Goal: Check status: Check status

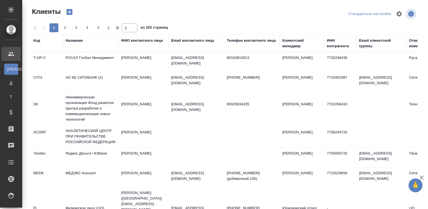
select select "RU"
click at [71, 39] on div "Название" at bounding box center [74, 41] width 17 height 6
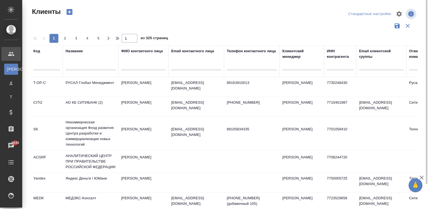
click at [98, 67] on input "text" at bounding box center [91, 66] width 50 height 7
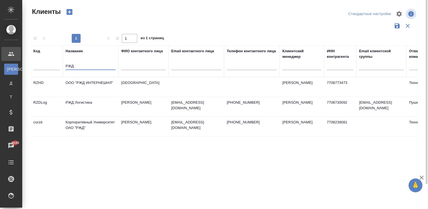
type input "РЖД"
click at [87, 123] on td "Корпоративный Университет ОАО "РЖД"" at bounding box center [91, 126] width 56 height 19
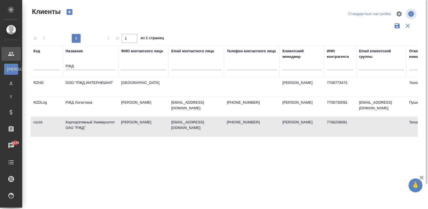
click at [87, 123] on td "Корпоративный Университет ОАО "РЖД"" at bounding box center [91, 126] width 56 height 19
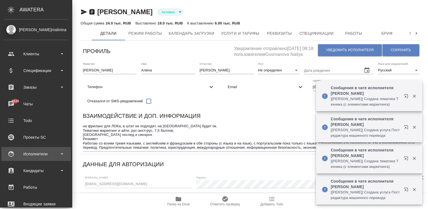
click at [11, 157] on div "Исполнители" at bounding box center [36, 154] width 64 height 8
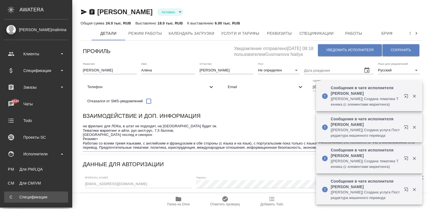
click at [44, 199] on div ".cls-1 fill:#fff; AWATERA Малинина Мария m.malinina Клиенты Спецификации Заказы…" at bounding box center [214, 104] width 428 height 209
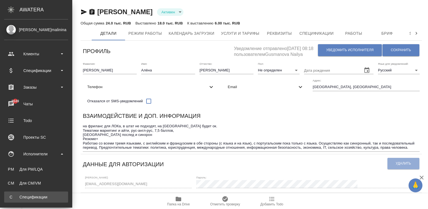
click at [13, 196] on div "Спецификации" at bounding box center [36, 197] width 58 height 6
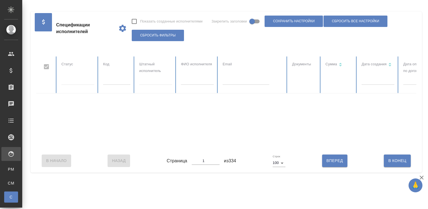
checkbox input "false"
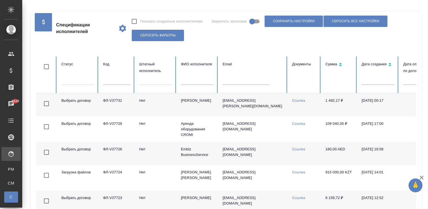
click at [267, 111] on td "gusejnova-anna@mail.ru" at bounding box center [252, 104] width 69 height 23
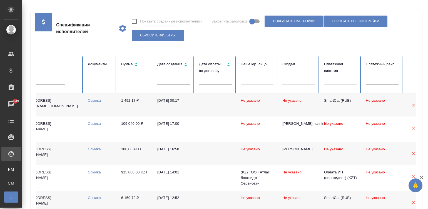
scroll to position [0, 215]
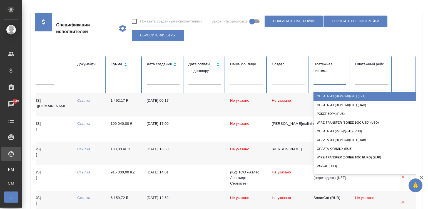
click at [335, 77] on div at bounding box center [329, 79] width 33 height 8
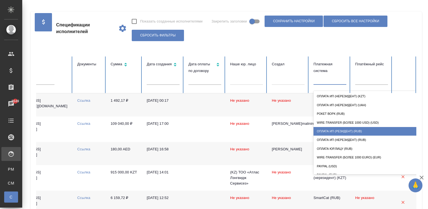
click at [348, 128] on div "Оплата ИП (резидент) (RUB)" at bounding box center [368, 131] width 111 height 9
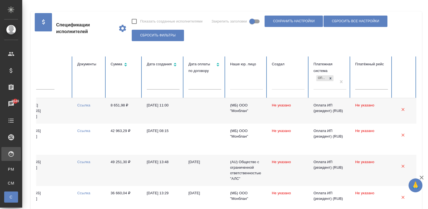
click at [71, 111] on td "pyotr.varezza@gmail.com" at bounding box center [37, 111] width 69 height 26
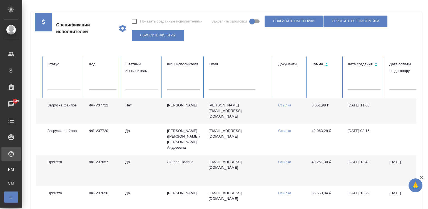
scroll to position [0, 0]
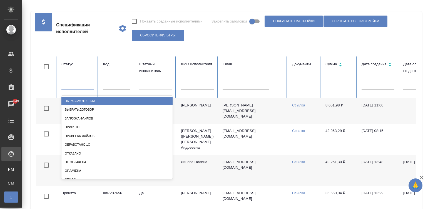
click at [71, 84] on div at bounding box center [77, 84] width 33 height 8
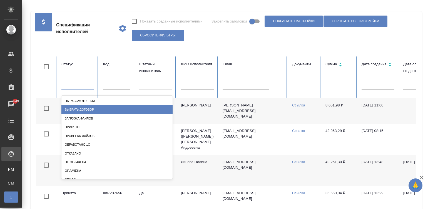
click at [89, 106] on div "Выбрать договор" at bounding box center [116, 109] width 111 height 9
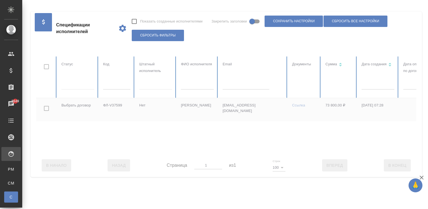
click at [71, 86] on div at bounding box center [333, 104] width 595 height 97
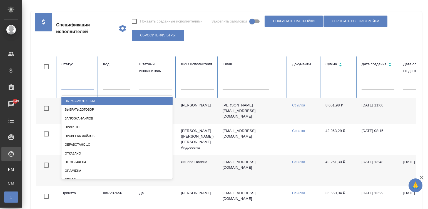
click at [71, 86] on div at bounding box center [77, 84] width 33 height 8
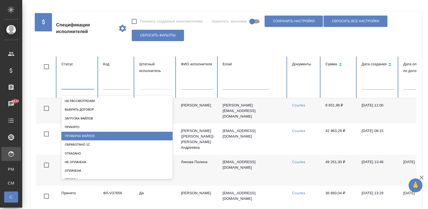
click at [88, 132] on div "Проверка файлов" at bounding box center [116, 136] width 111 height 9
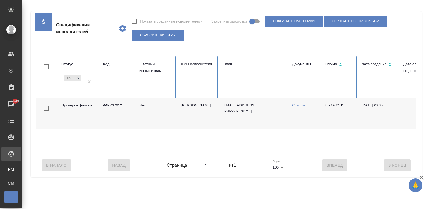
click at [140, 118] on td "Нет" at bounding box center [156, 113] width 42 height 31
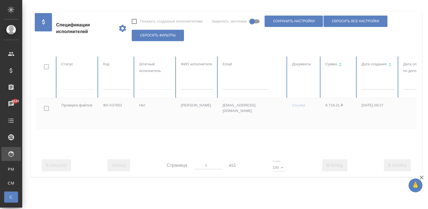
click at [203, 87] on div at bounding box center [333, 104] width 595 height 97
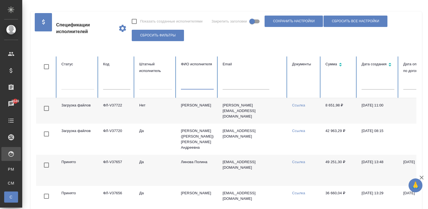
click at [194, 86] on input "text" at bounding box center [197, 86] width 33 height 8
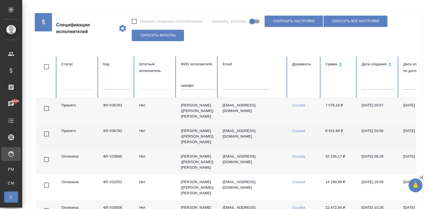
click at [295, 130] on link "Ссылка" at bounding box center [298, 131] width 13 height 4
click at [195, 85] on input "никифо" at bounding box center [197, 86] width 33 height 8
type input "белоу"
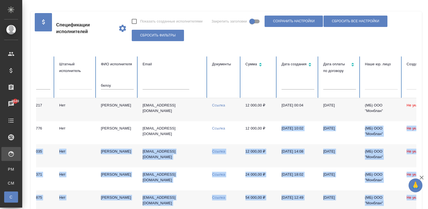
scroll to position [0, 215]
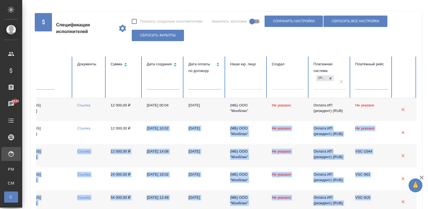
drag, startPoint x: 353, startPoint y: 136, endPoint x: 431, endPoint y: 131, distance: 78.0
click at [428, 131] on html "🙏 .cls-1 fill:#fff; AWATERA Малинина Мария m.malinina Клиенты Спецификации Зака…" at bounding box center [214, 104] width 428 height 209
click at [81, 126] on link "Ссылка" at bounding box center [83, 128] width 13 height 4
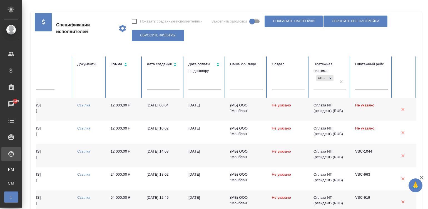
click at [90, 135] on td "Ссылка" at bounding box center [89, 132] width 33 height 23
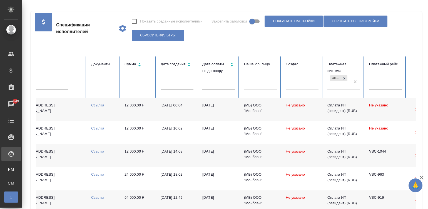
scroll to position [0, 187]
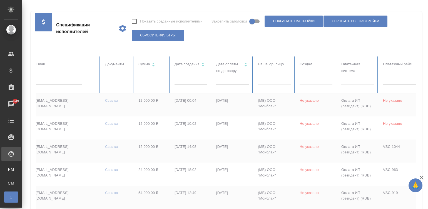
drag, startPoint x: 371, startPoint y: 80, endPoint x: 220, endPoint y: 111, distance: 154.1
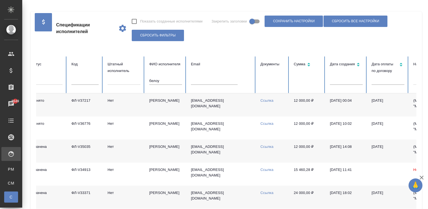
scroll to position [0, 0]
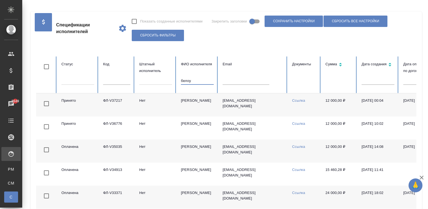
click at [192, 82] on input "белоу" at bounding box center [197, 81] width 33 height 8
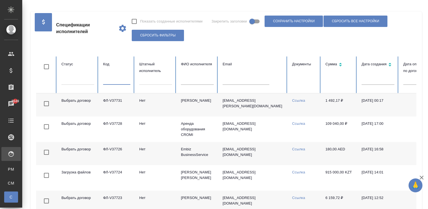
click at [115, 79] on input "text" at bounding box center [116, 81] width 27 height 8
paste input "ФЛ-V37556"
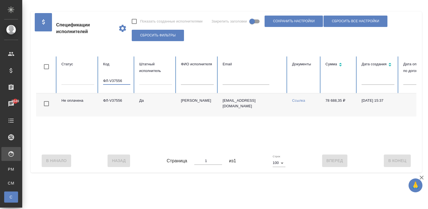
type input "ФЛ-V37556"
click at [296, 155] on div "В Начало Назад Страница 1 из 1 Строк 100 100 Вперед В Конец" at bounding box center [226, 160] width 380 height 23
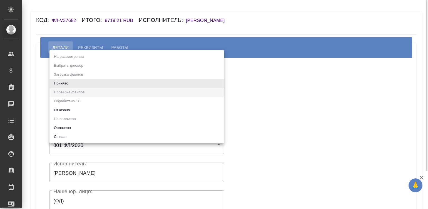
click at [96, 85] on body "🙏 .cls-1 fill:#fff; AWATERA Малинина Мария m.malinina Клиенты Спецификации Зака…" at bounding box center [214, 104] width 428 height 209
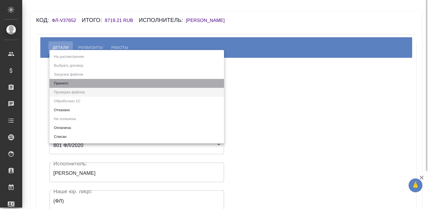
click at [96, 85] on li "Принято" at bounding box center [136, 83] width 175 height 9
type input "accepted"
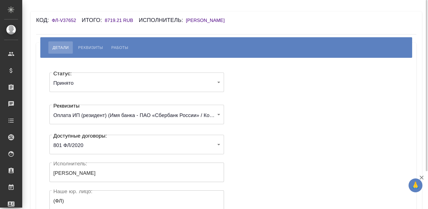
click at [243, 99] on div "Статус: Принято accepted Статус: Реквизиты Оплата ИП (резидент) (Имя банка - ПА…" at bounding box center [226, 166] width 358 height 201
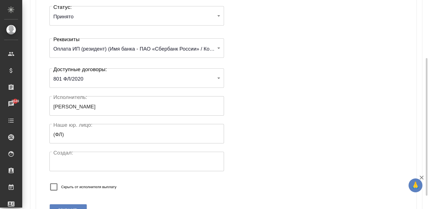
scroll to position [109, 0]
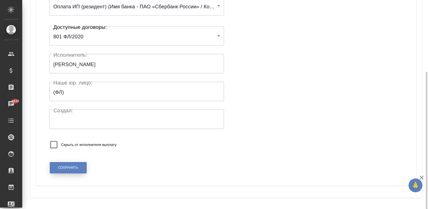
click at [65, 169] on span "Сохранить" at bounding box center [68, 167] width 20 height 5
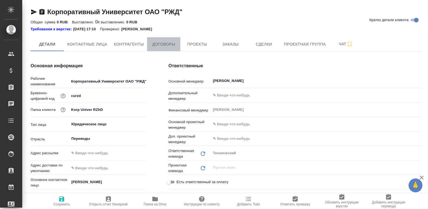
click at [153, 44] on span "Договоры" at bounding box center [163, 44] width 27 height 7
type textarea "x"
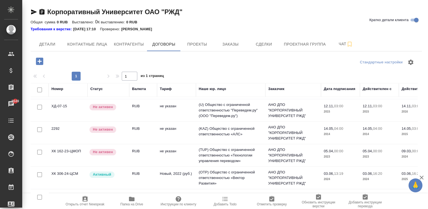
scroll to position [96, 0]
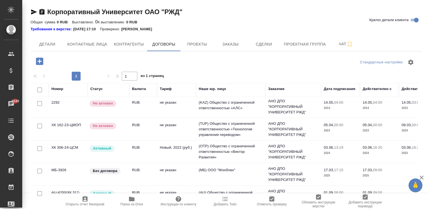
click at [391, 35] on div "Корпоративный Университет ОАО "РЖД" Кратко детали клиента Общая сумма 0 RUB Выс…" at bounding box center [226, 111] width 397 height 222
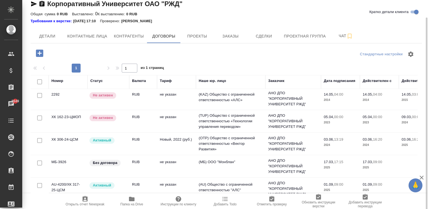
scroll to position [13, 0]
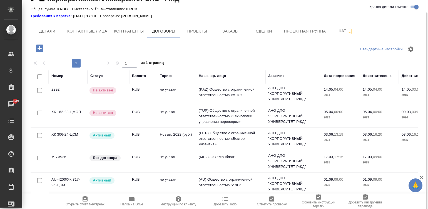
click at [155, 179] on td "RUB" at bounding box center [143, 183] width 28 height 19
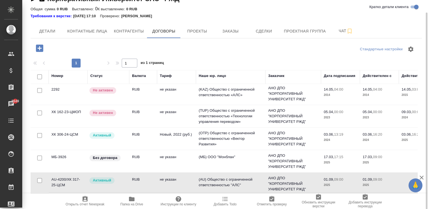
click at [155, 179] on td "RUB" at bounding box center [143, 183] width 28 height 19
